Goal: Transaction & Acquisition: Book appointment/travel/reservation

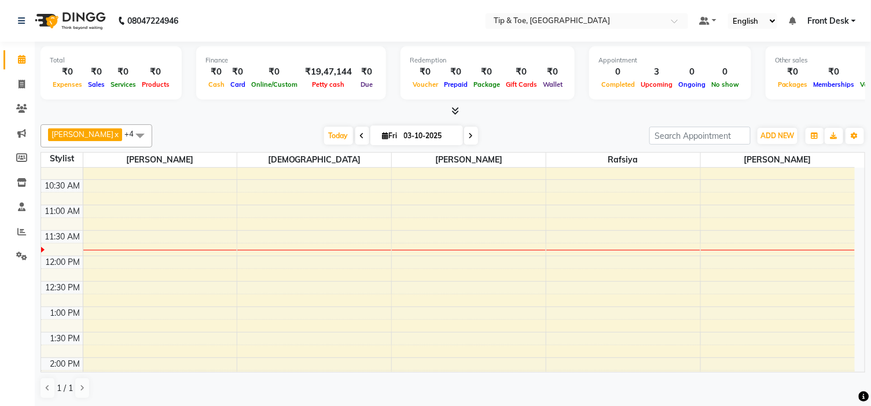
scroll to position [128, 0]
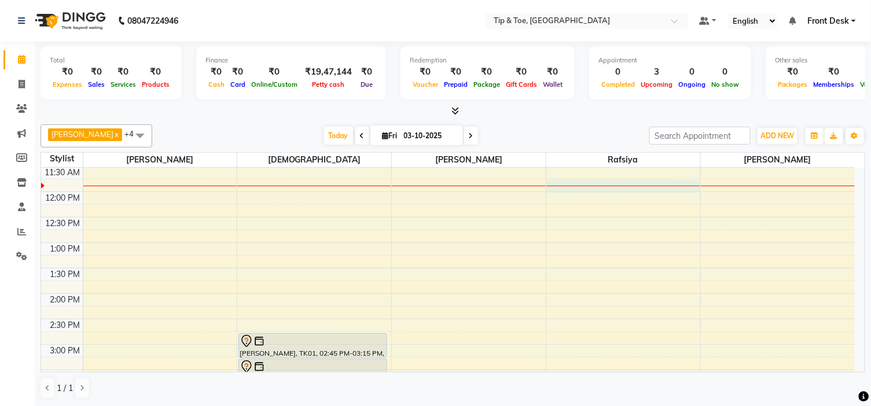
click at [557, 189] on div "9:00 AM 9:30 AM 10:00 AM 10:30 AM 11:00 AM 11:30 AM 12:00 PM 12:30 PM 1:00 PM 1…" at bounding box center [447, 369] width 813 height 661
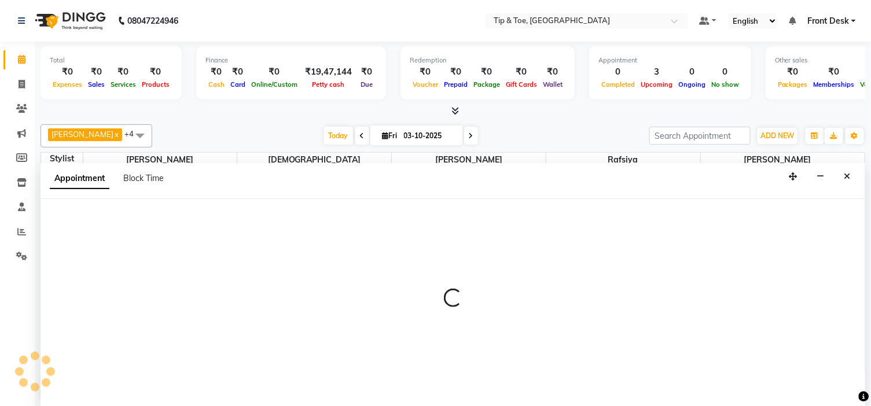
scroll to position [1, 0]
select select "48143"
select select "705"
select select "tentative"
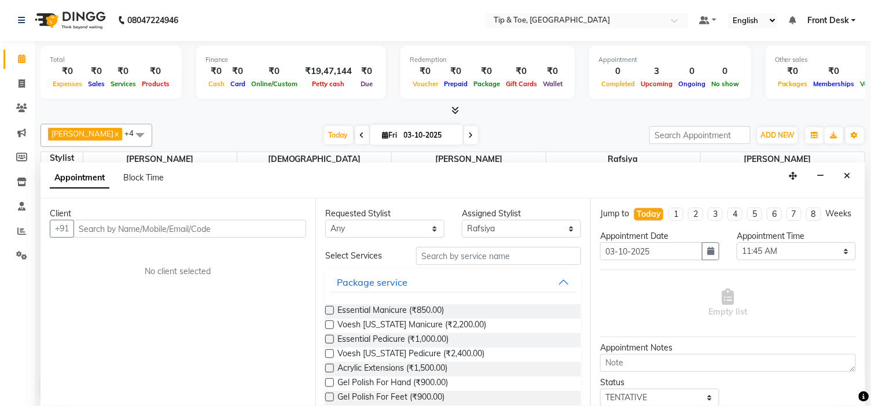
click at [106, 226] on input "text" at bounding box center [189, 229] width 233 height 18
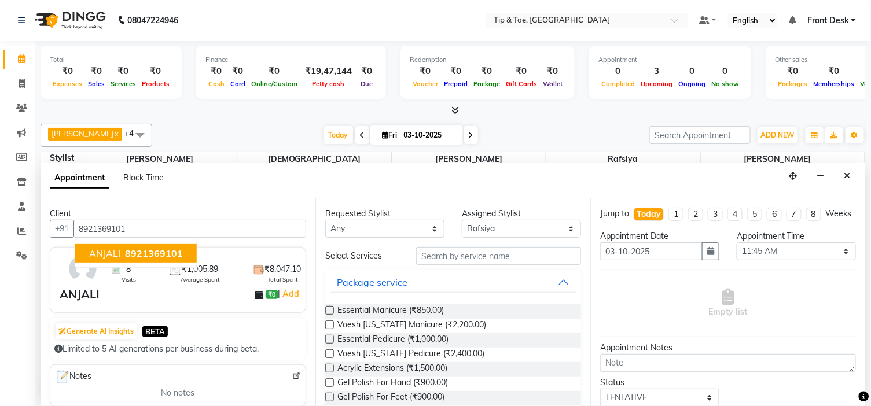
click at [120, 253] on button "ANJALI 8921369101" at bounding box center [135, 253] width 121 height 19
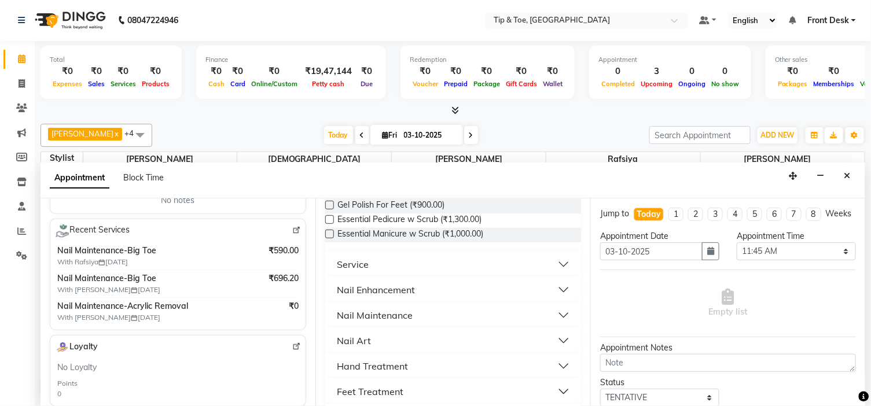
scroll to position [193, 0]
type input "8921369101"
click at [396, 314] on div "Nail Maintenance" at bounding box center [375, 315] width 76 height 14
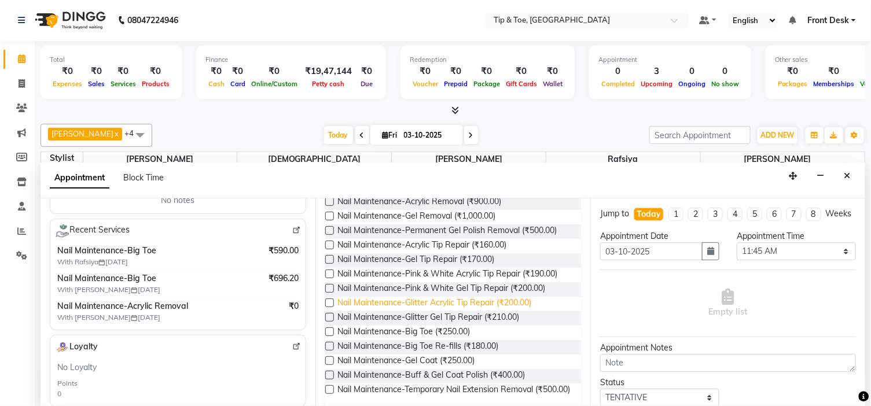
scroll to position [450, 0]
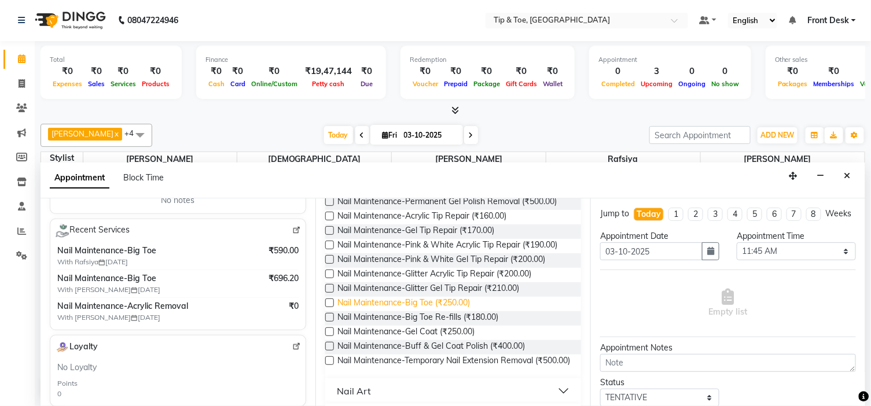
click at [429, 303] on span "Nail Maintenance-Big Toe (₹250.00)" at bounding box center [403, 304] width 132 height 14
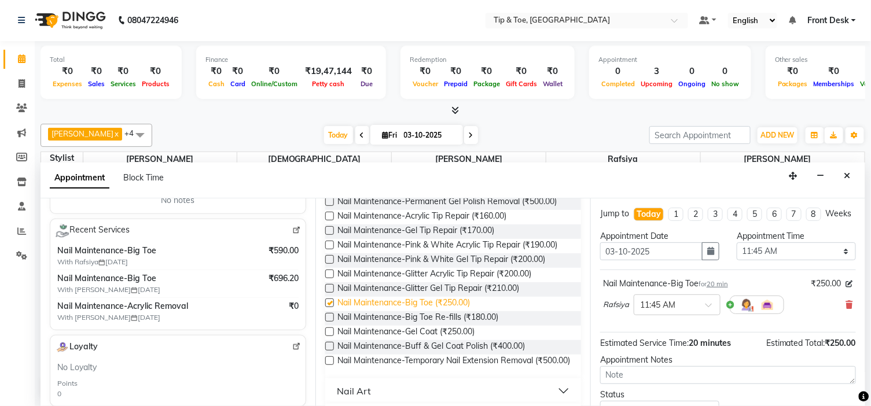
checkbox input "false"
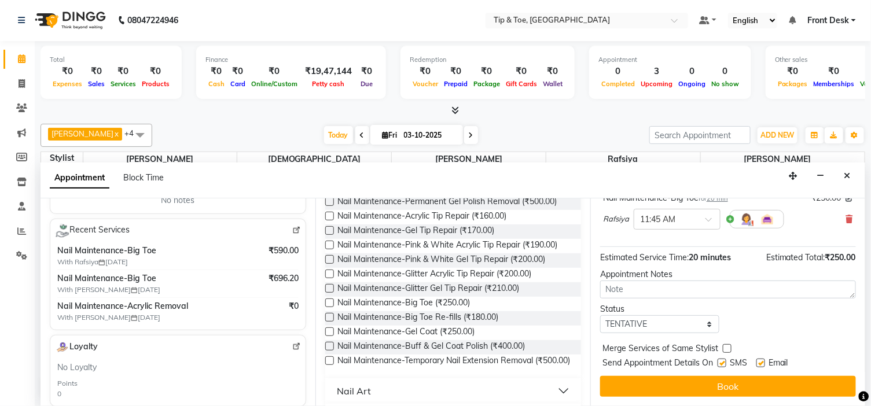
scroll to position [96, 0]
click at [762, 362] on label at bounding box center [760, 363] width 9 height 9
click at [762, 362] on input "checkbox" at bounding box center [760, 364] width 8 height 8
checkbox input "false"
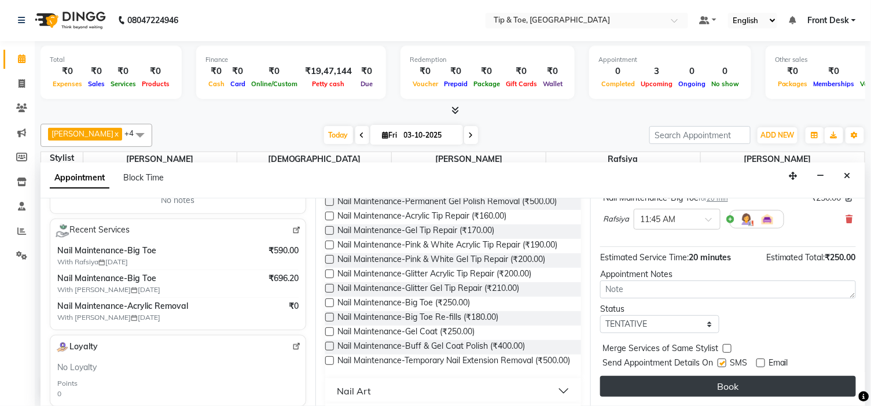
click at [756, 382] on button "Book" at bounding box center [728, 386] width 256 height 21
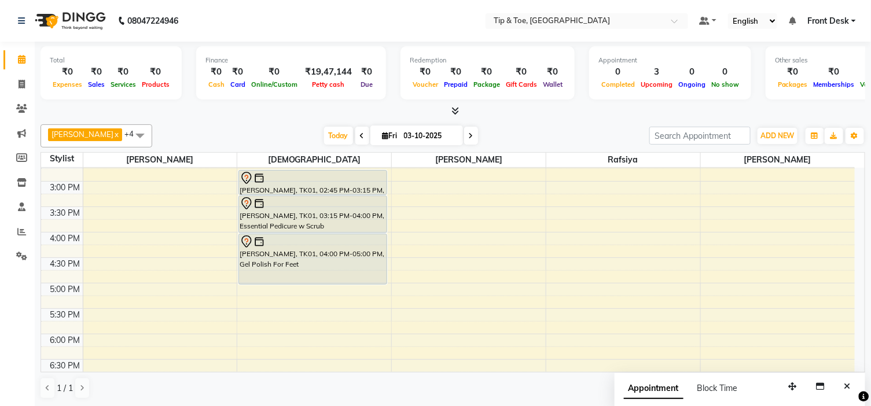
scroll to position [321, 0]
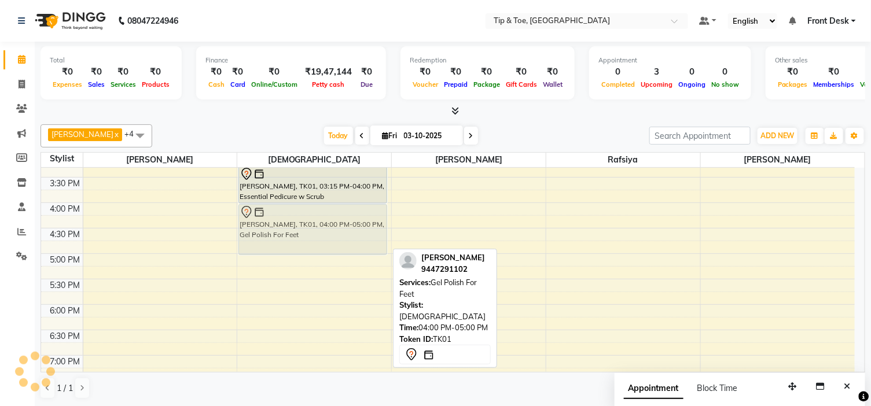
drag, startPoint x: 304, startPoint y: 228, endPoint x: 293, endPoint y: 233, distance: 12.2
click at [293, 233] on div "[PERSON_NAME], TK01, 02:45 PM-03:15 PM, Nail Maintenance-Permanent Gel Polish R…" at bounding box center [314, 177] width 154 height 661
drag, startPoint x: 318, startPoint y: 256, endPoint x: 315, endPoint y: 244, distance: 12.1
click at [315, 244] on div "9:00 AM 9:30 AM 10:00 AM 10:30 AM 11:00 AM 11:30 AM 12:00 PM 12:30 PM 1:00 PM 1…" at bounding box center [447, 177] width 813 height 661
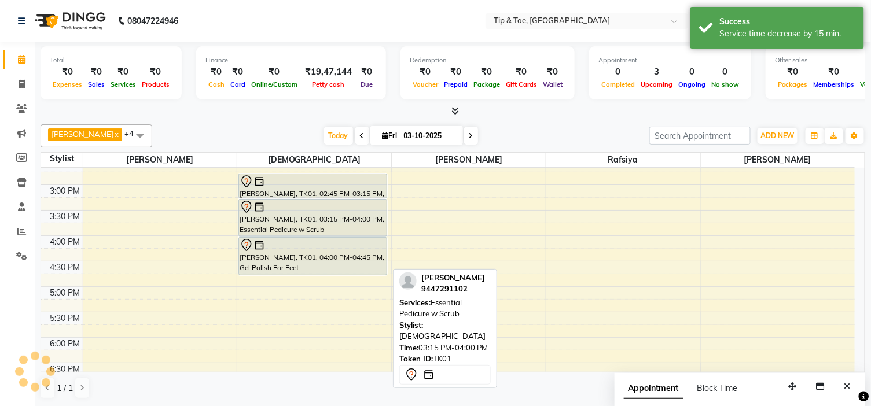
scroll to position [257, 0]
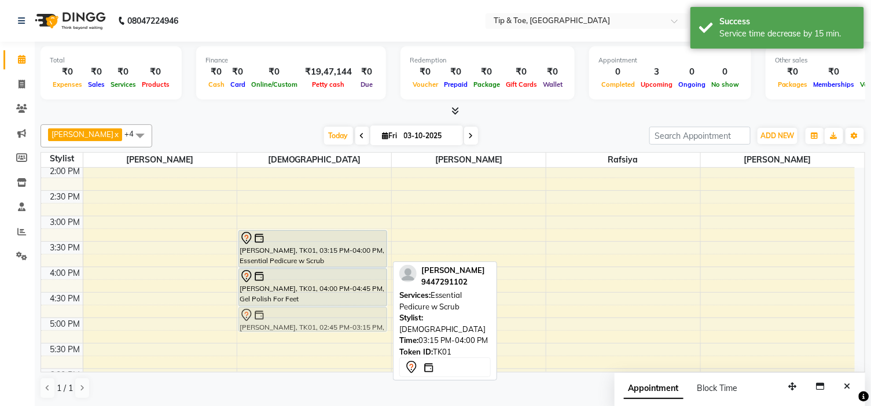
drag, startPoint x: 311, startPoint y: 221, endPoint x: 338, endPoint y: 326, distance: 108.2
click at [339, 326] on div "[PERSON_NAME], TK01, 02:45 PM-03:15 PM, Nail Maintenance-Permanent Gel Polish R…" at bounding box center [314, 241] width 154 height 661
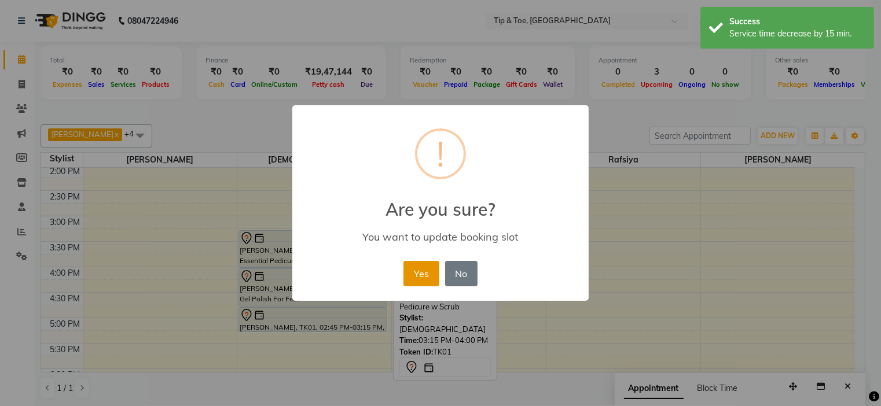
click at [412, 273] on button "Yes" at bounding box center [420, 273] width 35 height 25
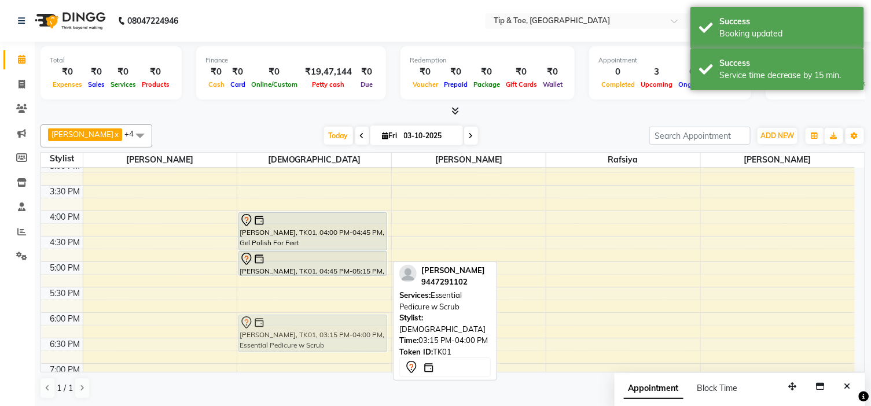
scroll to position [314, 0]
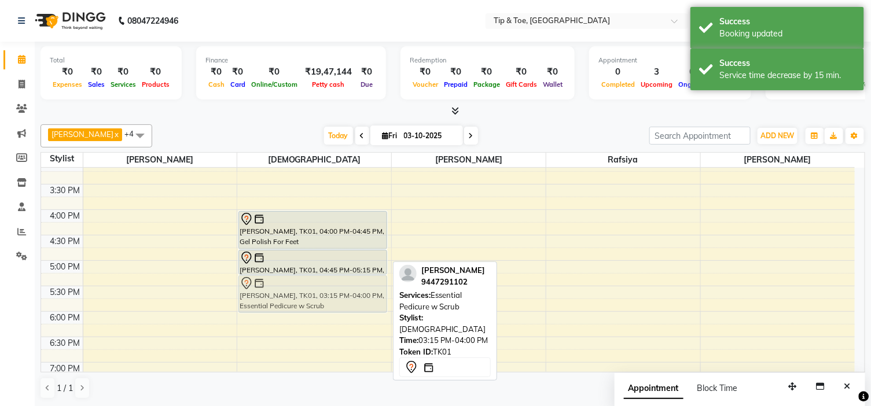
drag, startPoint x: 279, startPoint y: 251, endPoint x: 274, endPoint y: 296, distance: 45.5
click at [274, 296] on div "[PERSON_NAME], TK01, 03:15 PM-04:00 PM, Essential Pedicure w Scrub [PERSON_NAME…" at bounding box center [314, 184] width 154 height 661
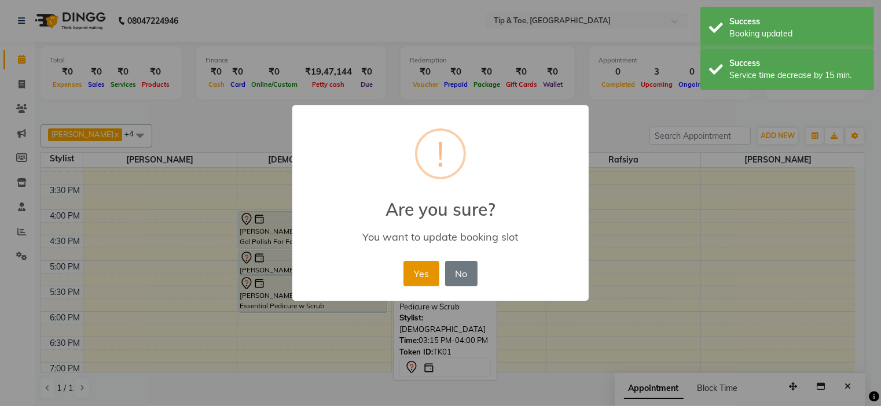
click at [412, 274] on button "Yes" at bounding box center [420, 273] width 35 height 25
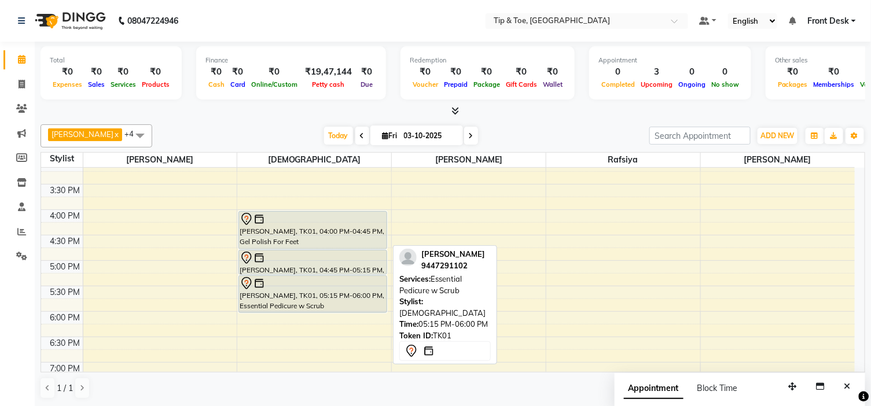
click at [302, 313] on div "[PERSON_NAME], TK01, 04:00 PM-04:45 PM, Gel Polish For Feet [PERSON_NAME], TK01…" at bounding box center [314, 184] width 154 height 661
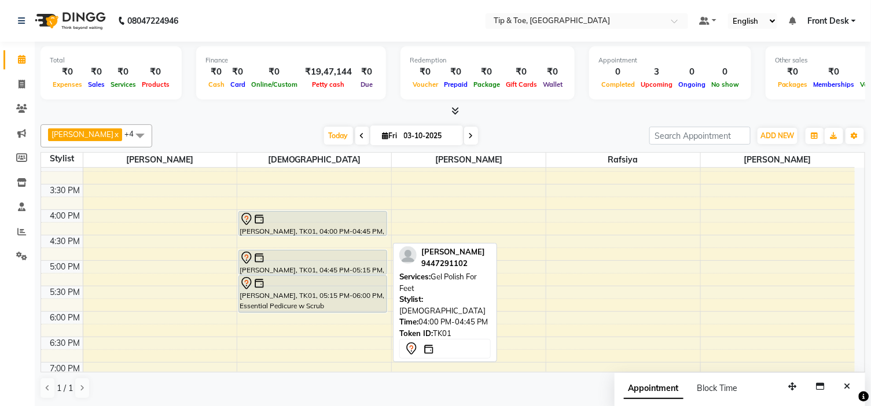
drag, startPoint x: 291, startPoint y: 246, endPoint x: 290, endPoint y: 227, distance: 18.5
click at [290, 227] on div "[PERSON_NAME], TK01, 04:00 PM-04:45 PM, Gel Polish For Feet [PERSON_NAME], TK01…" at bounding box center [314, 184] width 154 height 661
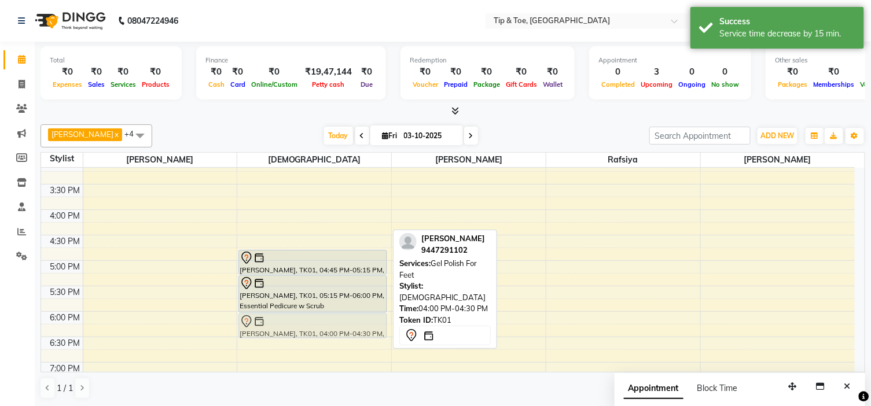
drag, startPoint x: 303, startPoint y: 223, endPoint x: 310, endPoint y: 326, distance: 103.2
click at [310, 326] on div "[PERSON_NAME], TK01, 04:00 PM-04:30 PM, Gel Polish For Feet [PERSON_NAME], TK01…" at bounding box center [314, 184] width 154 height 661
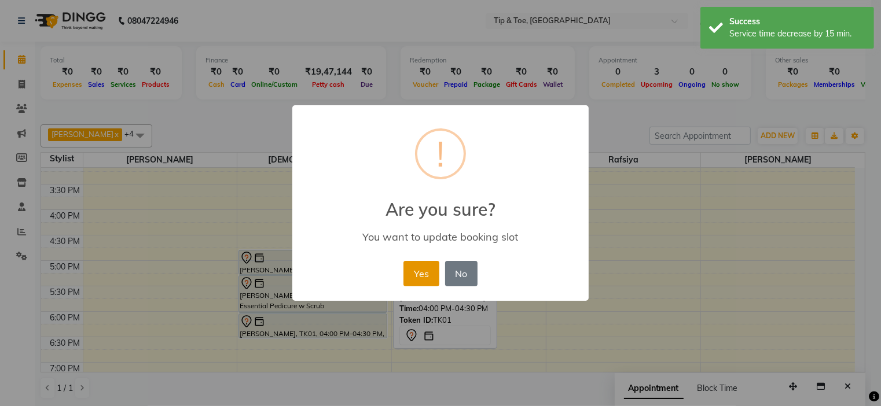
click at [419, 272] on button "Yes" at bounding box center [420, 273] width 35 height 25
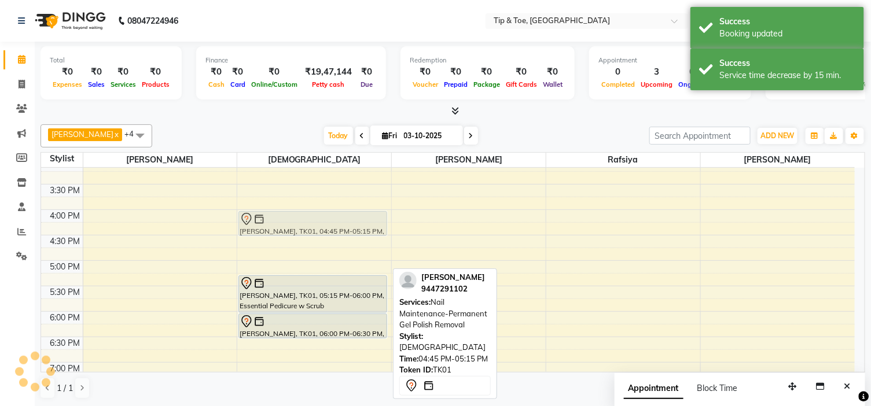
drag, startPoint x: 310, startPoint y: 266, endPoint x: 303, endPoint y: 234, distance: 32.4
click at [303, 234] on div "[PERSON_NAME], TK01, 04:45 PM-05:15 PM, Nail Maintenance-Permanent Gel Polish R…" at bounding box center [314, 184] width 154 height 661
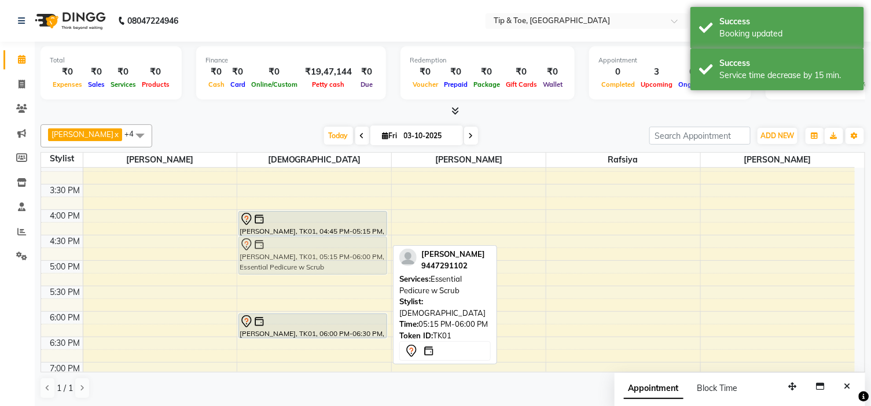
drag, startPoint x: 314, startPoint y: 292, endPoint x: 301, endPoint y: 255, distance: 39.3
click at [301, 255] on div "[PERSON_NAME], TK01, 04:45 PM-05:15 PM, Nail Maintenance-Permanent Gel Polish R…" at bounding box center [314, 184] width 154 height 661
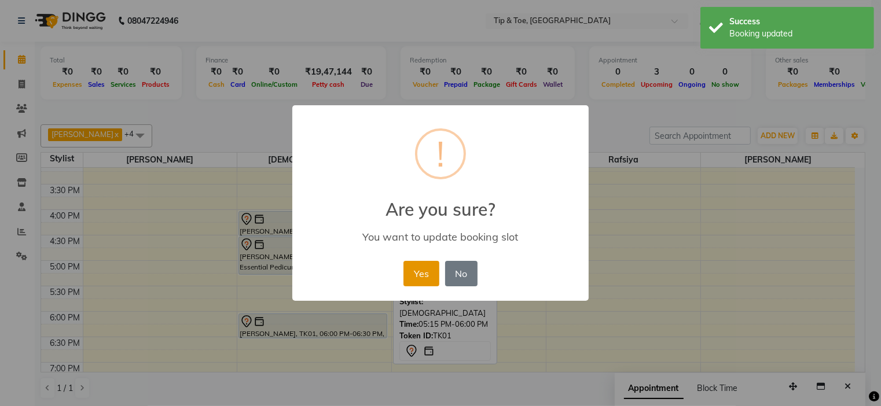
click at [420, 270] on button "Yes" at bounding box center [420, 273] width 35 height 25
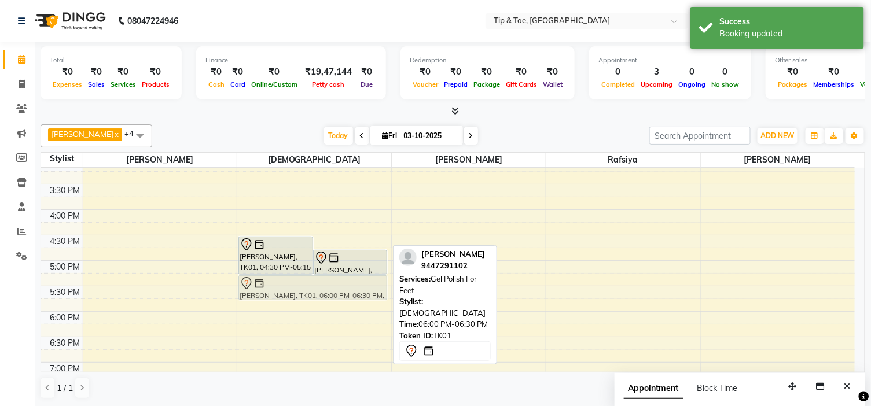
drag, startPoint x: 321, startPoint y: 326, endPoint x: 312, endPoint y: 289, distance: 37.3
click at [312, 289] on div "[PERSON_NAME], TK01, 04:30 PM-05:15 PM, Essential Pedicure w Scrub [PERSON_NAME…" at bounding box center [314, 184] width 154 height 661
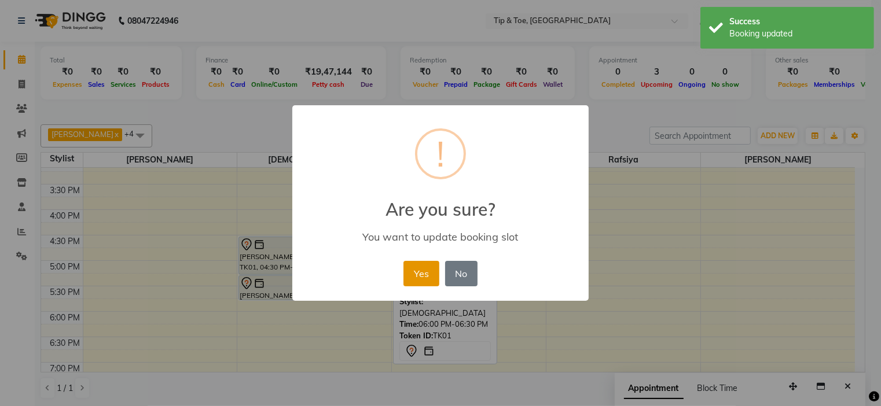
click at [407, 272] on button "Yes" at bounding box center [420, 273] width 35 height 25
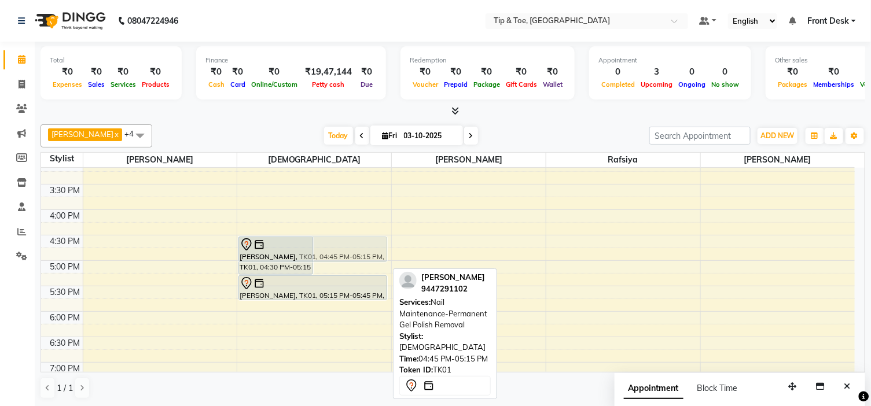
drag, startPoint x: 349, startPoint y: 253, endPoint x: 348, endPoint y: 244, distance: 8.8
click at [348, 244] on div "[PERSON_NAME], TK01, 04:30 PM-05:15 PM, Essential Pedicure w Scrub [PERSON_NAME…" at bounding box center [314, 184] width 154 height 661
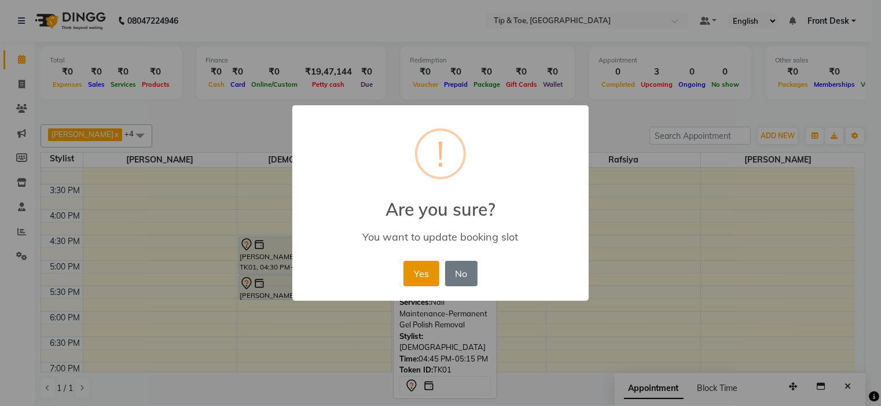
click at [412, 274] on button "Yes" at bounding box center [420, 273] width 35 height 25
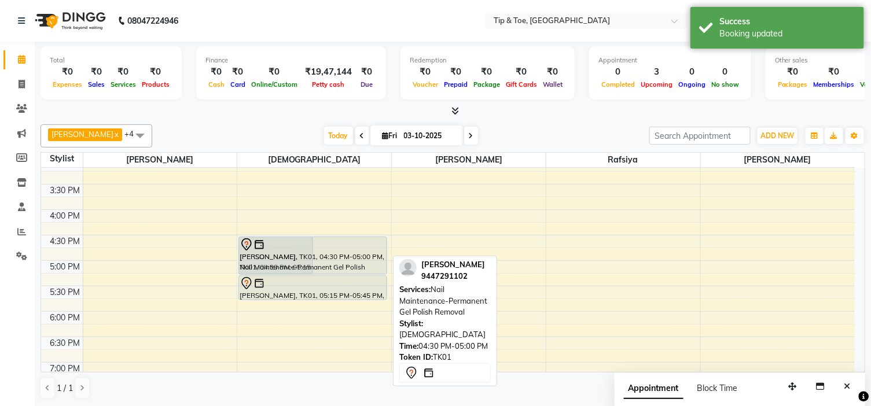
click at [347, 263] on div "[PERSON_NAME], TK01, 04:30 PM-05:15 PM, Essential Pedicure w Scrub [PERSON_NAME…" at bounding box center [314, 184] width 154 height 661
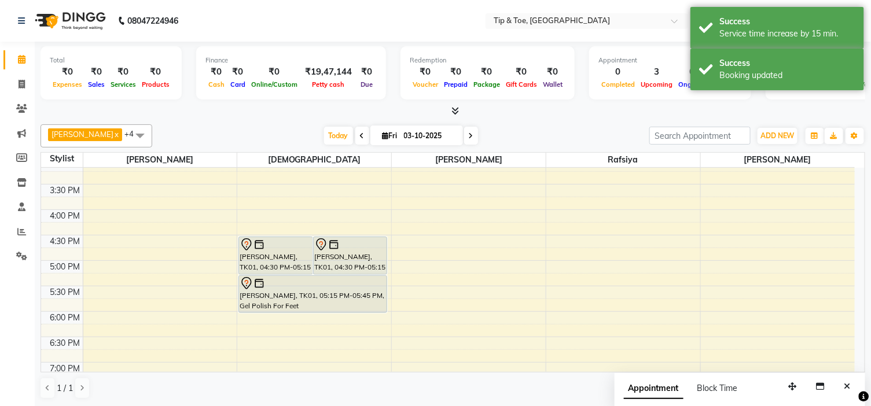
drag, startPoint x: 338, startPoint y: 298, endPoint x: 338, endPoint y: 310, distance: 11.6
click at [338, 310] on div "[PERSON_NAME], TK01, 04:30 PM-05:15 PM, Essential Pedicure w Scrub [PERSON_NAME…" at bounding box center [314, 184] width 154 height 661
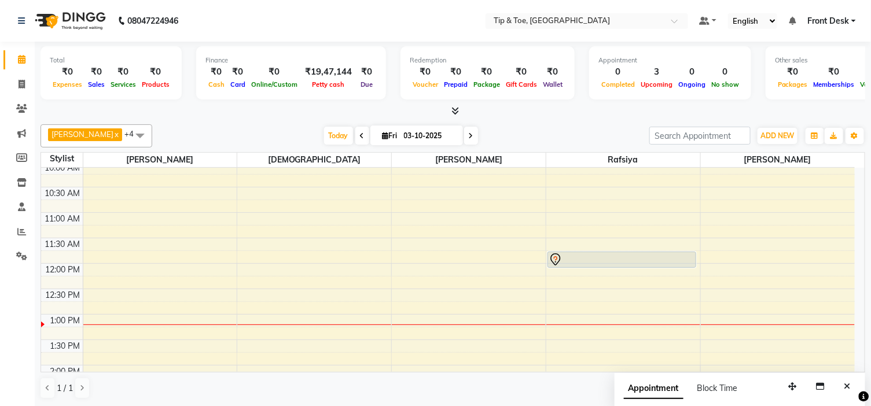
scroll to position [121, 0]
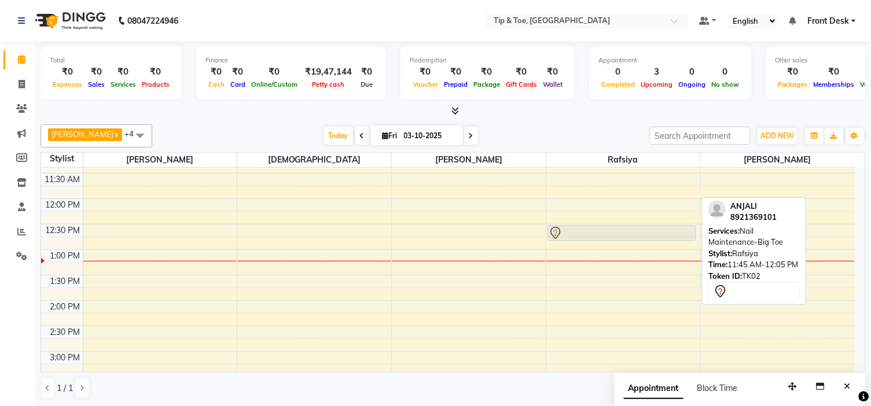
drag, startPoint x: 571, startPoint y: 190, endPoint x: 576, endPoint y: 227, distance: 38.0
click at [576, 227] on div "ANJALI, TK02, 11:45 AM-12:05 PM, Nail Maintenance-Big Toe ANJALI, TK02, 11:45 A…" at bounding box center [623, 376] width 154 height 661
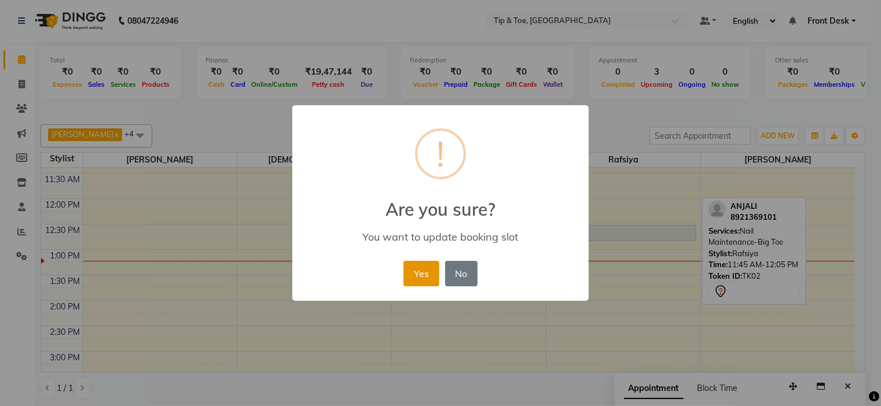
click at [418, 272] on button "Yes" at bounding box center [420, 273] width 35 height 25
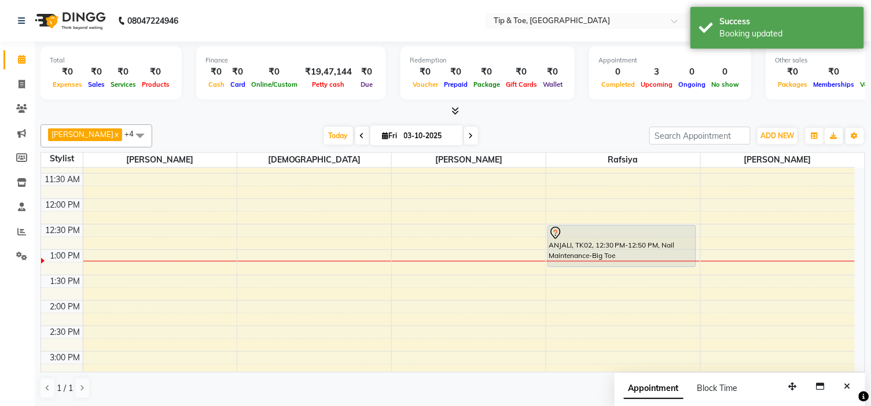
drag, startPoint x: 585, startPoint y: 240, endPoint x: 585, endPoint y: 272, distance: 32.4
click at [585, 272] on div "9:00 AM 9:30 AM 10:00 AM 10:30 AM 11:00 AM 11:30 AM 12:00 PM 12:30 PM 1:00 PM 1…" at bounding box center [447, 376] width 813 height 661
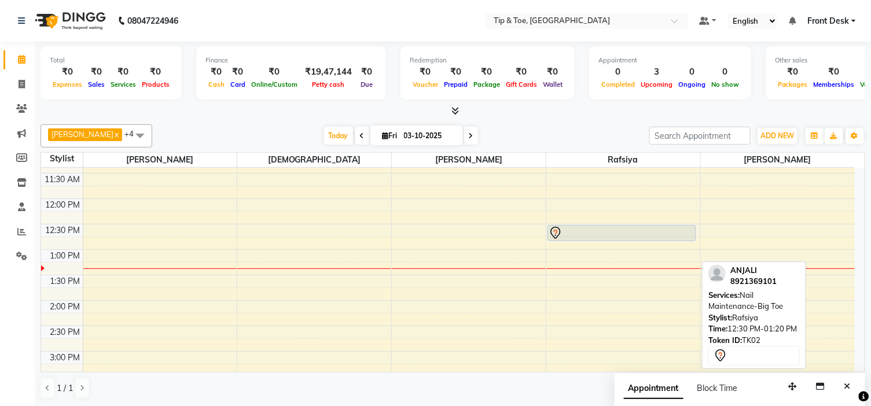
drag, startPoint x: 595, startPoint y: 265, endPoint x: 595, endPoint y: 247, distance: 17.9
click at [595, 247] on div "9:00 AM 9:30 AM 10:00 AM 10:30 AM 11:00 AM 11:30 AM 12:00 PM 12:30 PM 1:00 PM 1…" at bounding box center [447, 376] width 813 height 661
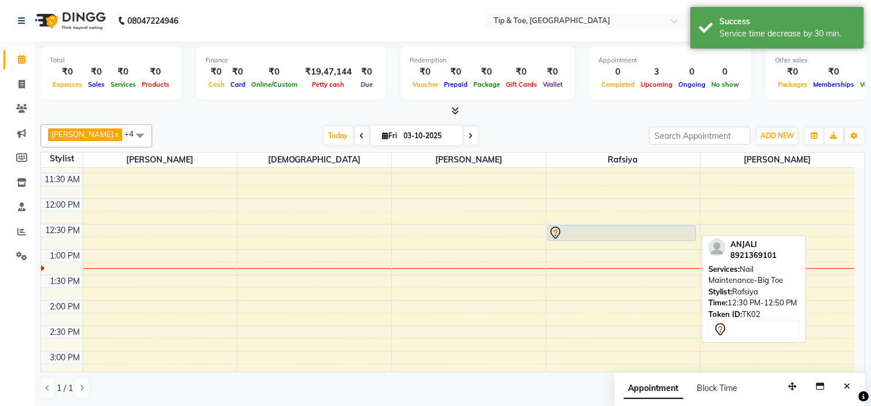
click at [595, 235] on div at bounding box center [621, 233] width 146 height 14
select select "7"
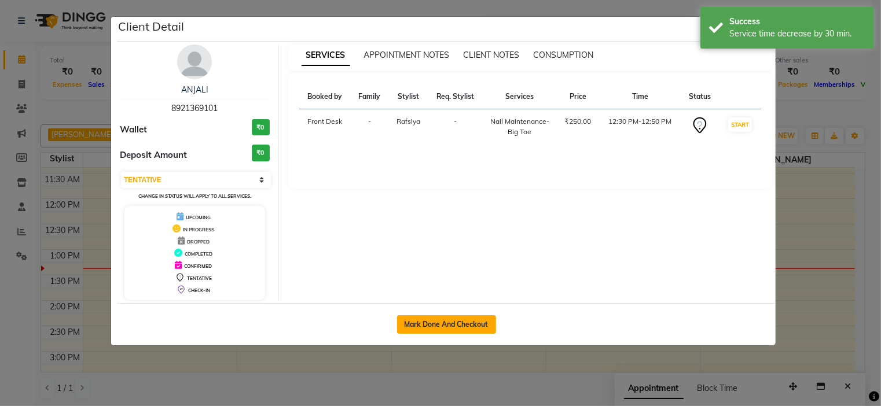
click at [454, 323] on button "Mark Done And Checkout" at bounding box center [446, 324] width 99 height 19
select select "service"
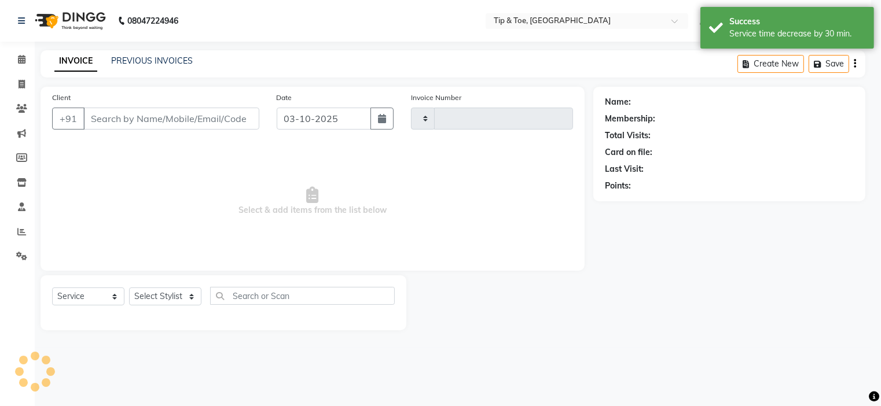
type input "1189"
select select "3"
select select "5360"
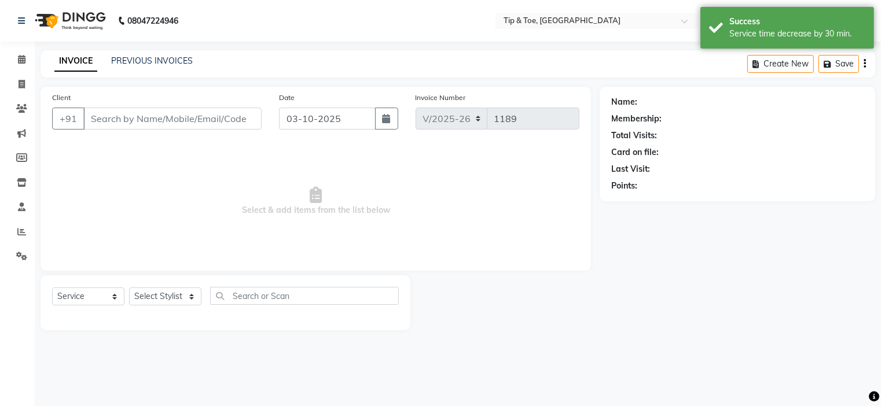
type input "8921369101"
select select "48143"
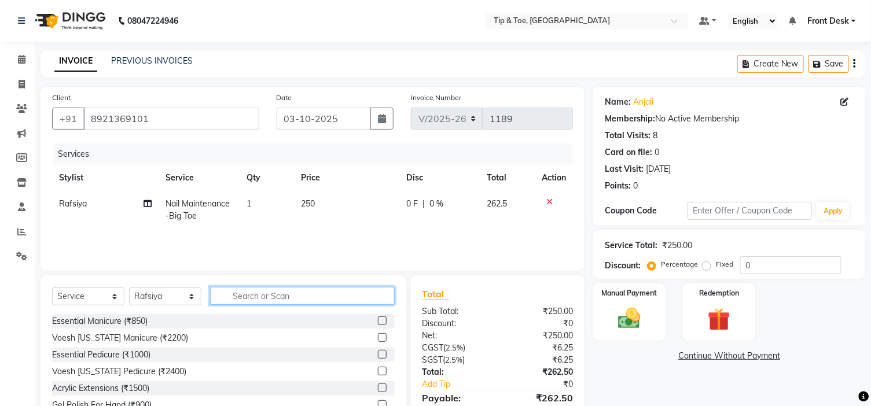
click at [235, 295] on input "text" at bounding box center [302, 296] width 185 height 18
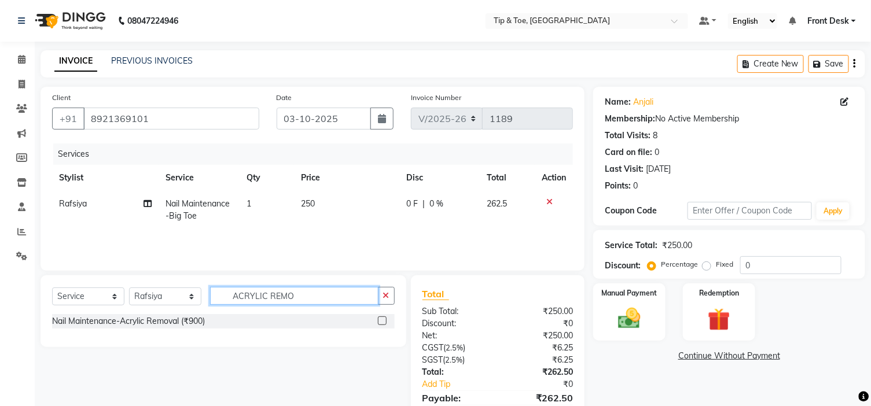
type input "ACRYLIC REMO"
click at [380, 318] on label at bounding box center [382, 320] width 9 height 9
click at [380, 318] on input "checkbox" at bounding box center [382, 322] width 8 height 8
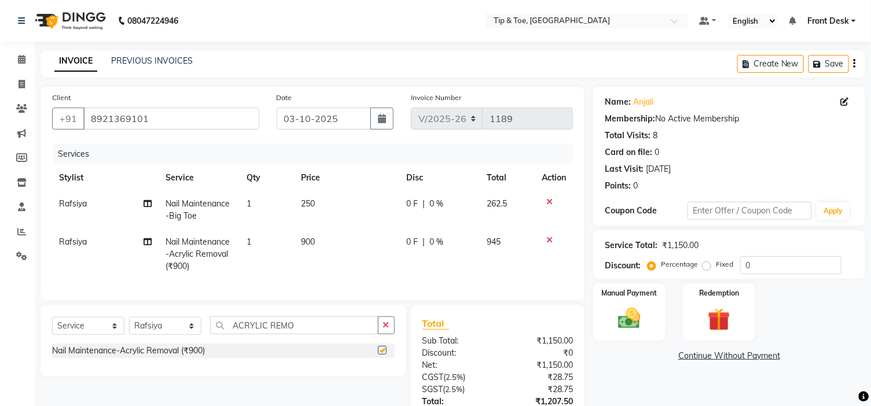
checkbox input "false"
click at [307, 230] on td "900" at bounding box center [346, 254] width 105 height 50
select select "48143"
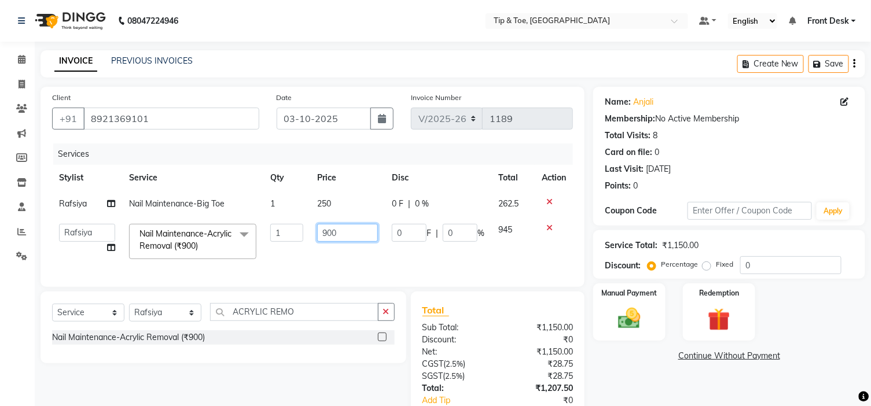
click at [338, 230] on input "900" at bounding box center [347, 233] width 61 height 18
type input "90"
click at [274, 204] on td "1" at bounding box center [286, 204] width 47 height 26
select select "48143"
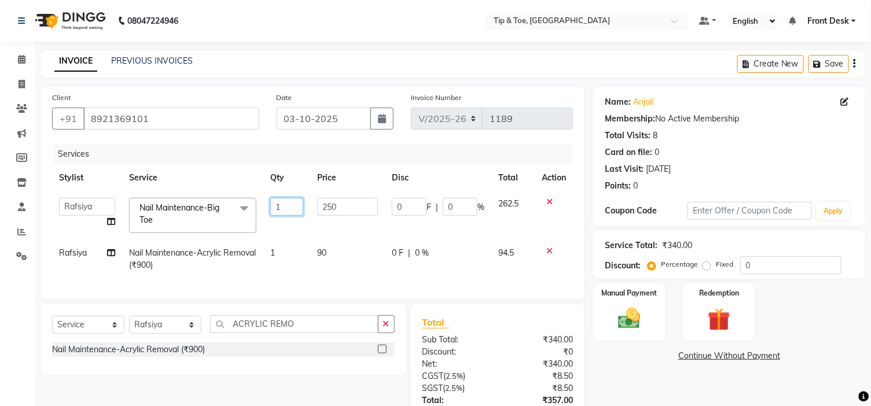
click at [290, 203] on input "1" at bounding box center [286, 207] width 33 height 18
type input "2"
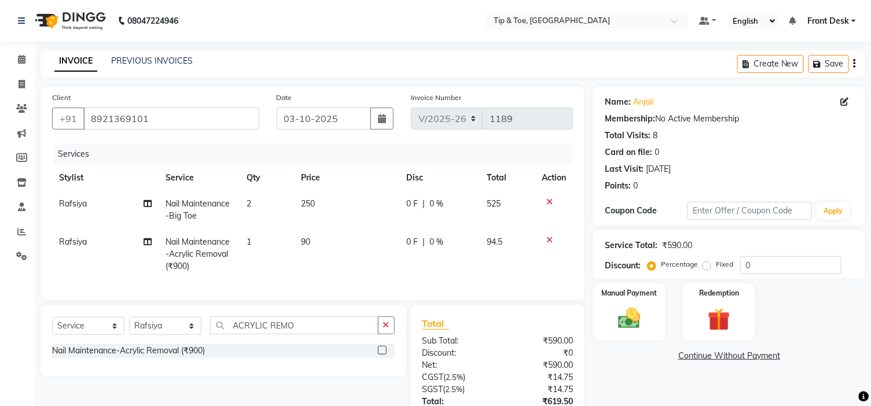
click at [305, 259] on tr "Rafsiya Nail Maintenance-Acrylic Removal (₹900) 1 90 0 F | 0 % 94.5" at bounding box center [312, 254] width 521 height 50
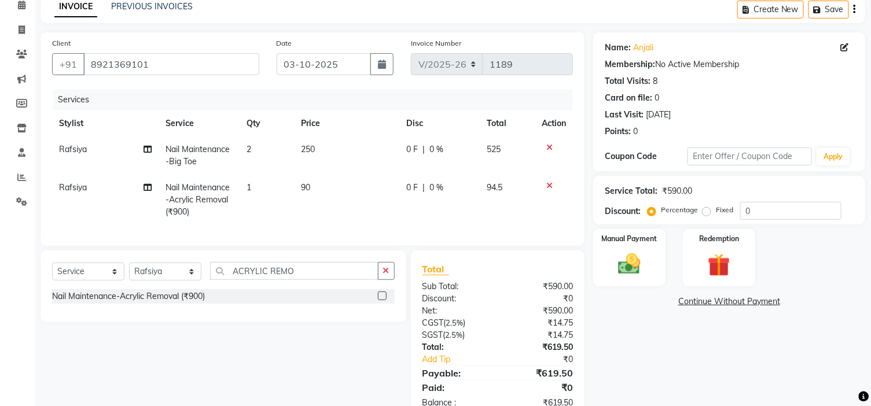
scroll to position [95, 0]
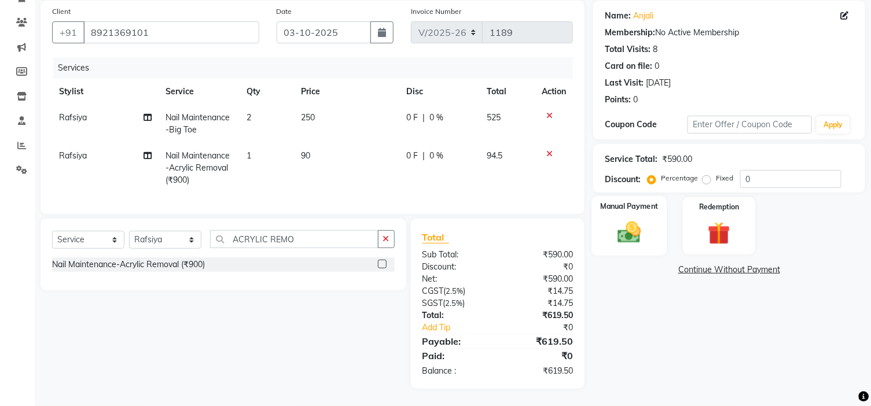
click at [648, 219] on img at bounding box center [629, 232] width 38 height 27
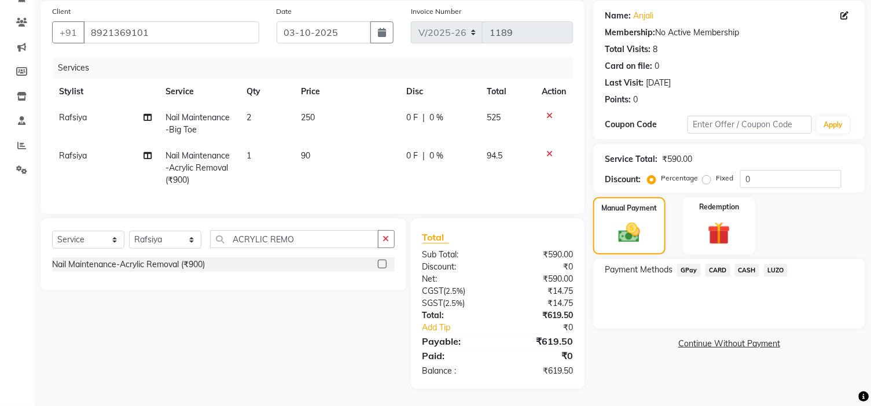
click at [688, 264] on span "GPay" at bounding box center [689, 270] width 24 height 13
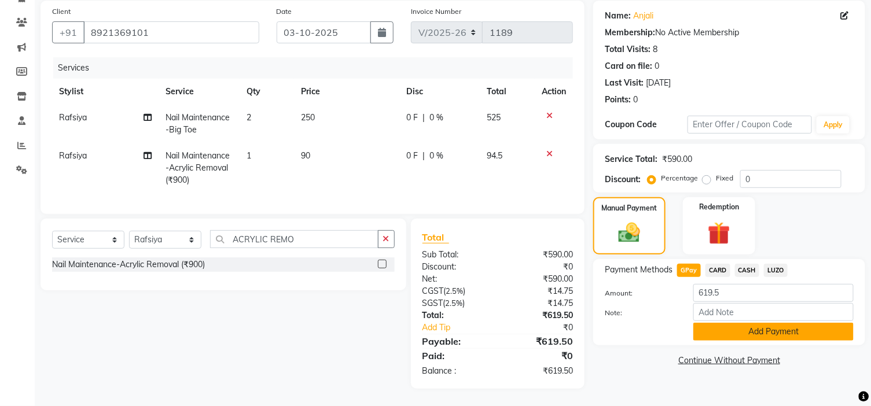
click at [729, 325] on button "Add Payment" at bounding box center [773, 332] width 160 height 18
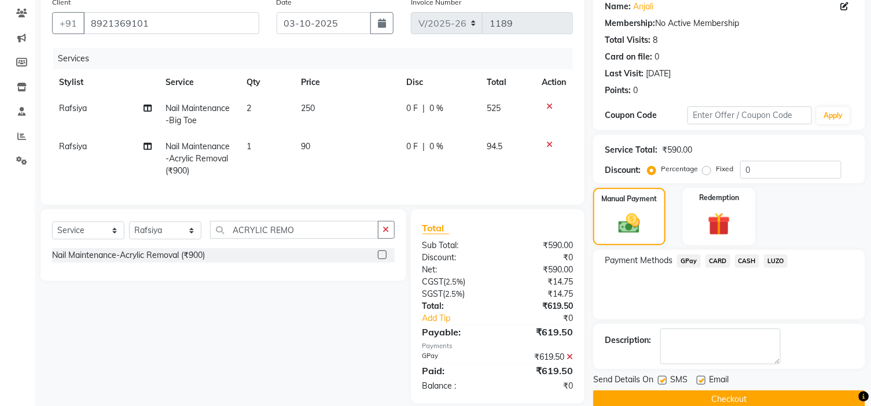
scroll to position [120, 0]
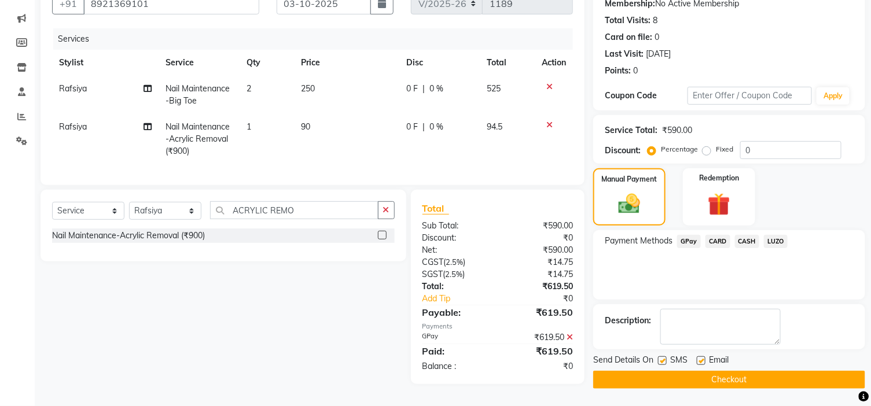
click at [699, 357] on label at bounding box center [701, 360] width 9 height 9
click at [699, 358] on input "checkbox" at bounding box center [701, 362] width 8 height 8
checkbox input "false"
click at [708, 375] on button "Checkout" at bounding box center [729, 380] width 272 height 18
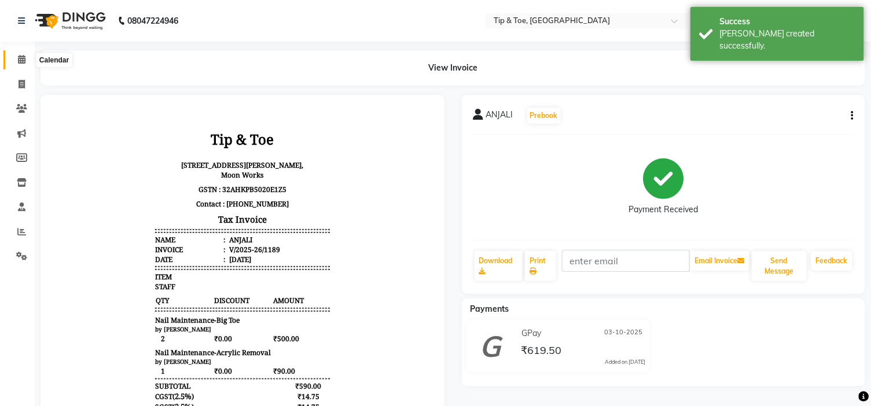
click at [19, 61] on icon at bounding box center [22, 59] width 8 height 9
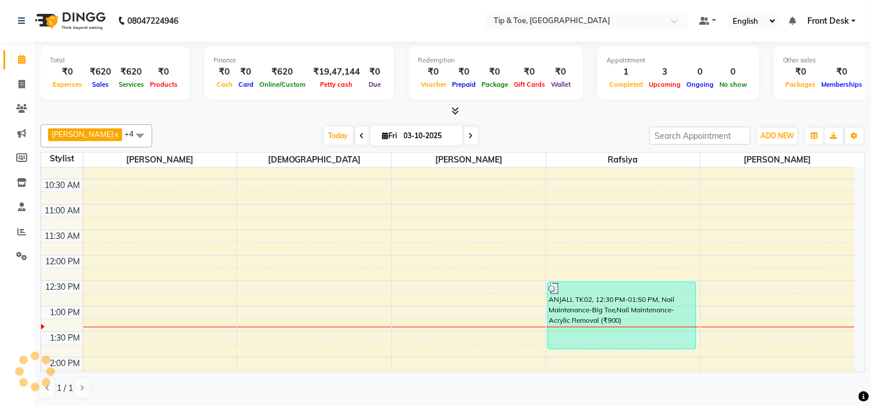
scroll to position [64, 0]
click at [21, 83] on icon at bounding box center [22, 84] width 6 height 9
select select "service"
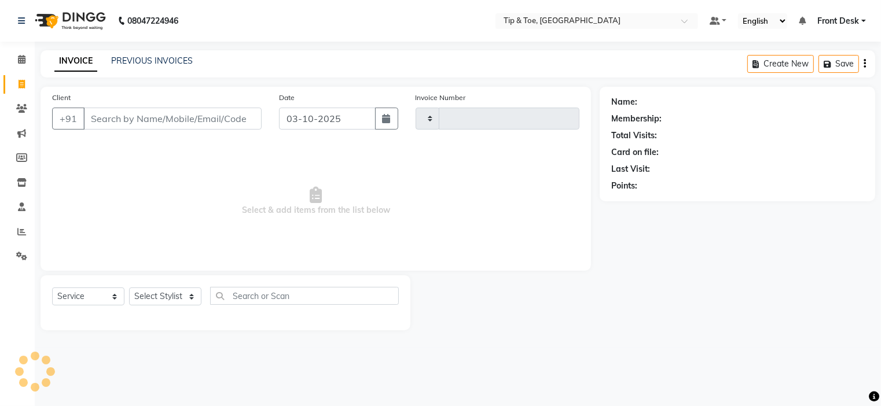
type input "1190"
select select "5360"
click at [20, 61] on icon at bounding box center [22, 59] width 8 height 9
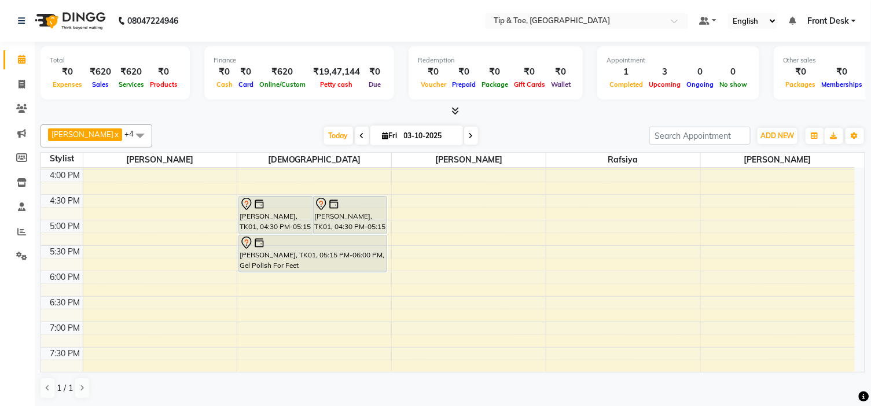
scroll to position [385, 0]
